Goal: Information Seeking & Learning: Learn about a topic

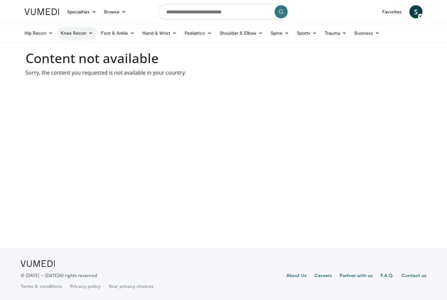
click at [91, 32] on icon at bounding box center [90, 33] width 5 height 5
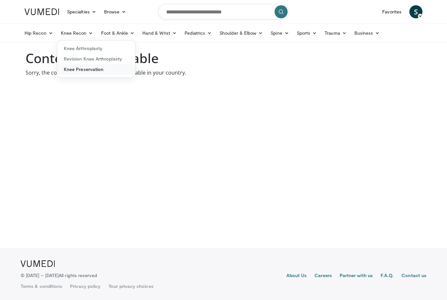
click at [90, 67] on link "Knee Preservation" at bounding box center [96, 69] width 78 height 10
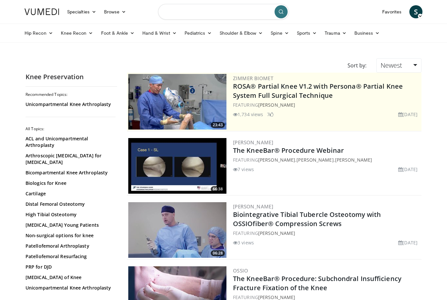
click at [206, 12] on input "Search topics, interventions" at bounding box center [223, 12] width 131 height 16
type input "*"
type input "**********"
click at [280, 13] on icon "submit" at bounding box center [280, 11] width 5 height 5
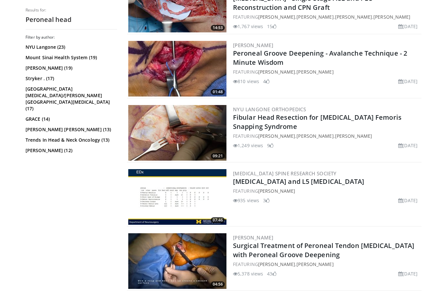
scroll to position [616, 0]
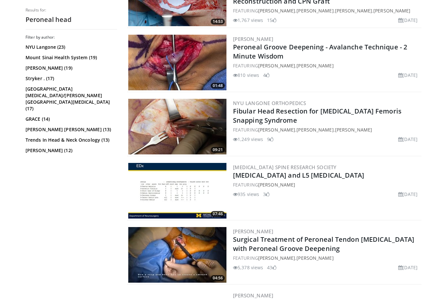
click at [200, 130] on img at bounding box center [177, 127] width 98 height 56
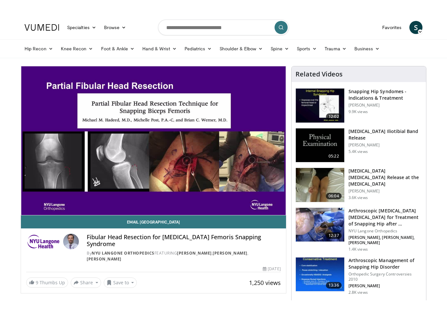
scroll to position [8, 0]
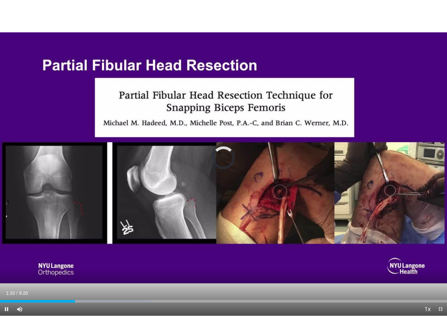
click at [75, 284] on div "Loaded : 33.64%" at bounding box center [223, 300] width 447 height 6
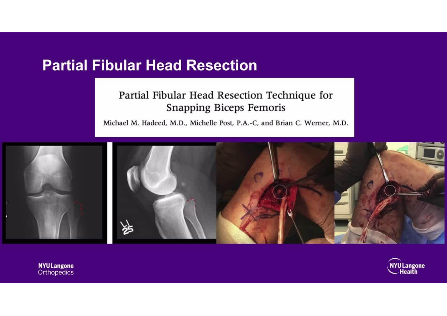
click at [391, 216] on div "10 seconds Tap to unmute" at bounding box center [223, 158] width 447 height 316
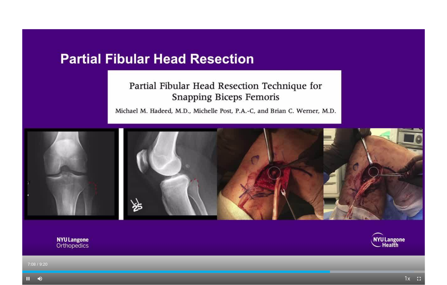
scroll to position [0, 0]
